Goal: Task Accomplishment & Management: Manage account settings

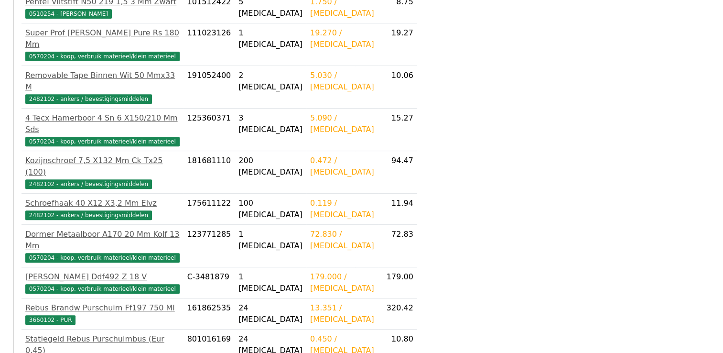
scroll to position [436, 0]
